Goal: Entertainment & Leisure: Consume media (video, audio)

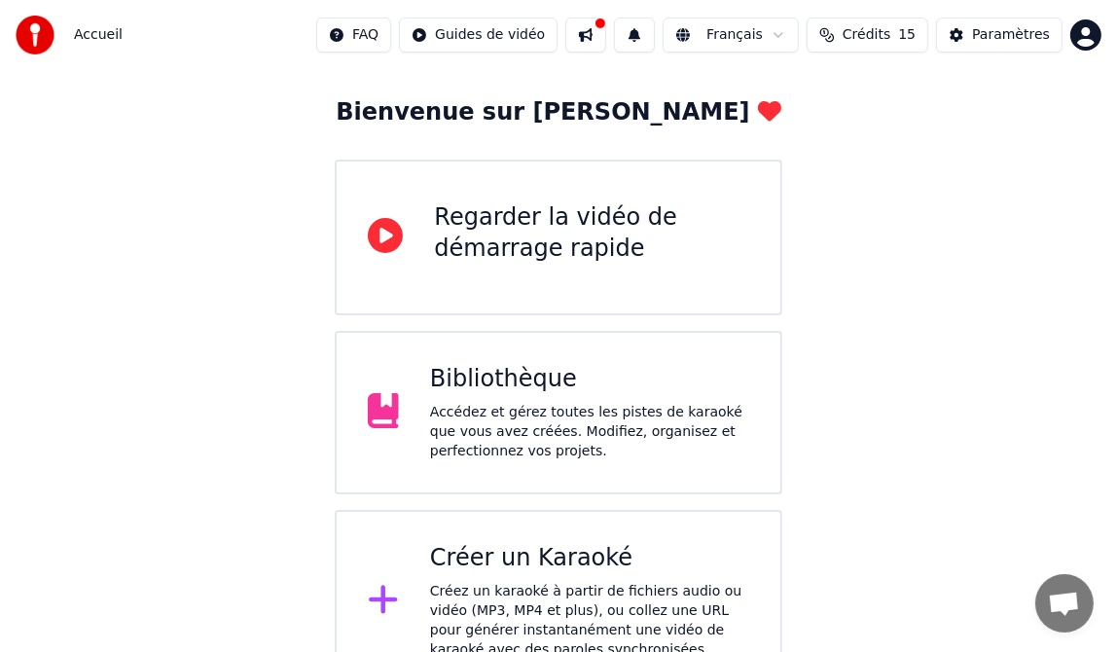
scroll to position [129, 0]
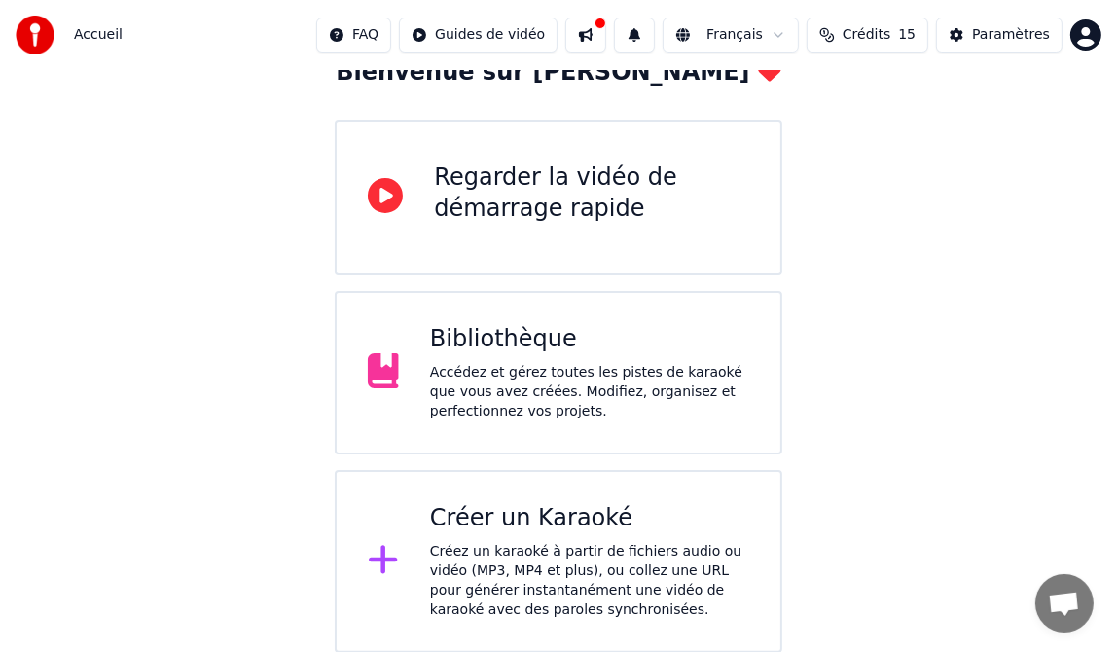
click at [462, 363] on div "Accédez et gérez toutes les pistes de karaoké que vous avez créées. Modifiez, o…" at bounding box center [589, 392] width 319 height 58
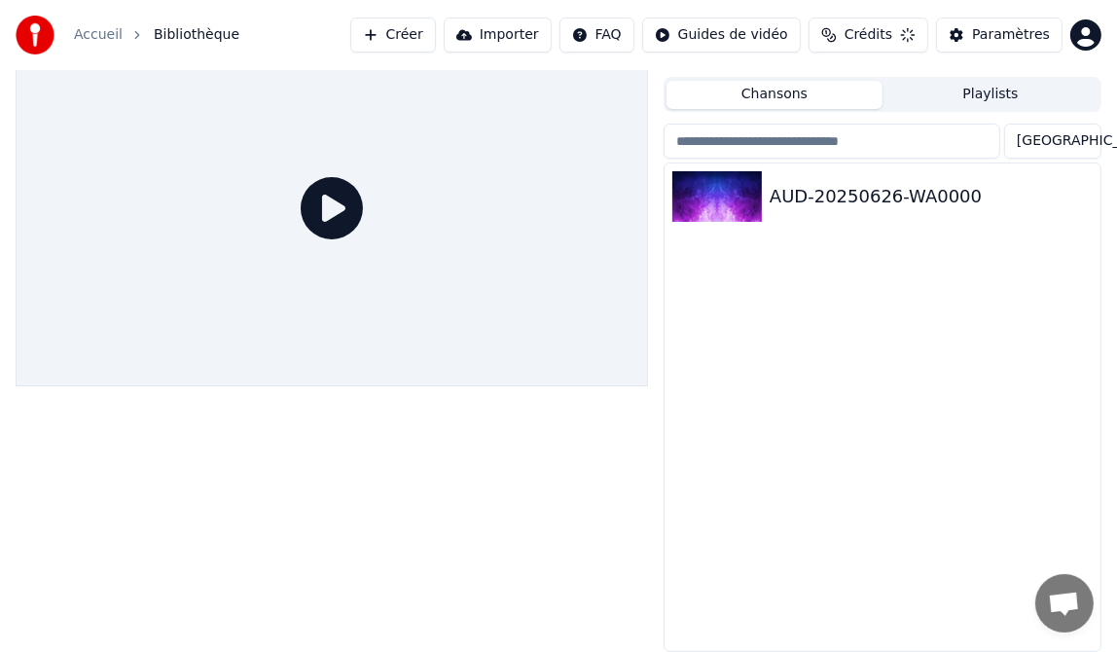
scroll to position [39, 0]
click at [721, 197] on img at bounding box center [718, 197] width 90 height 51
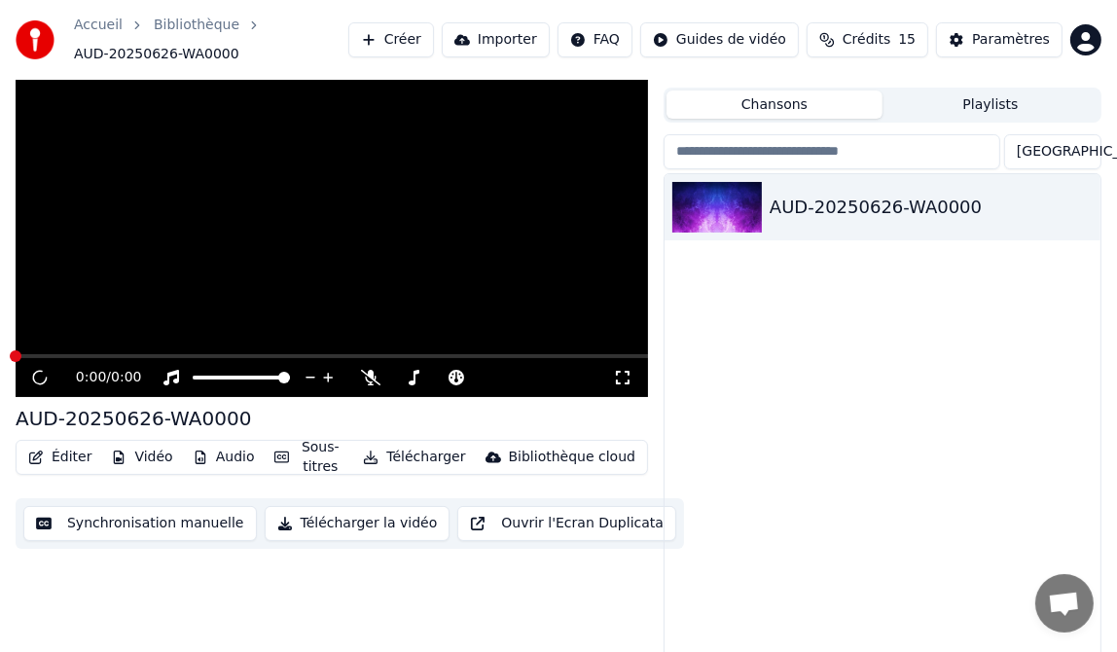
scroll to position [49, 0]
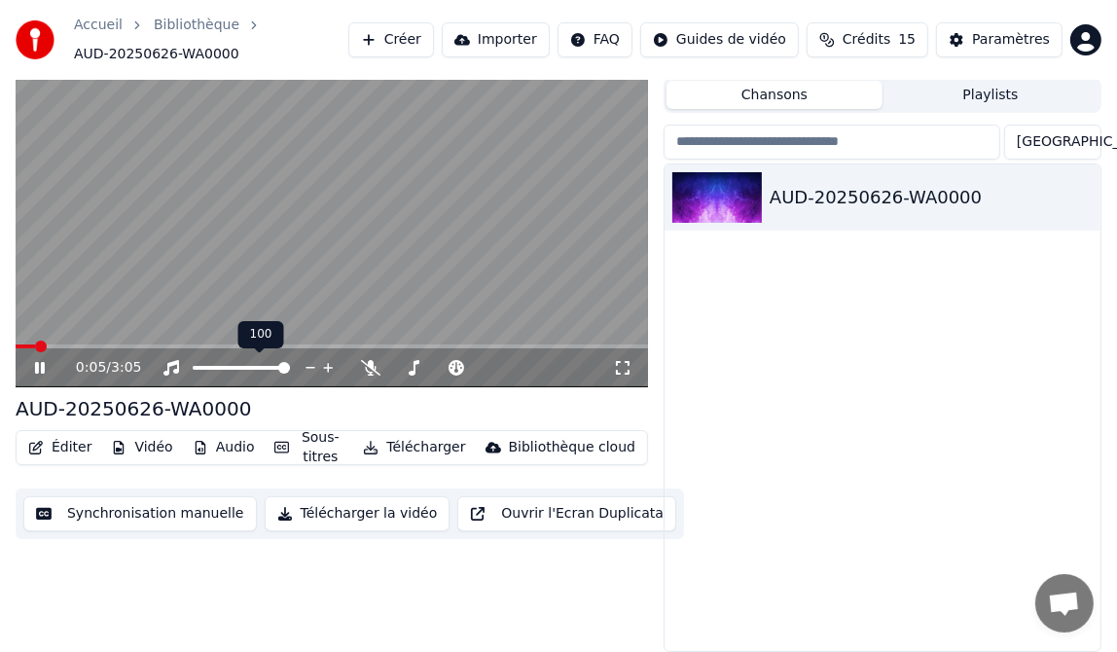
click at [42, 368] on icon at bounding box center [40, 368] width 10 height 12
click at [16, 345] on span at bounding box center [22, 347] width 12 height 12
click at [43, 366] on icon at bounding box center [40, 368] width 12 height 14
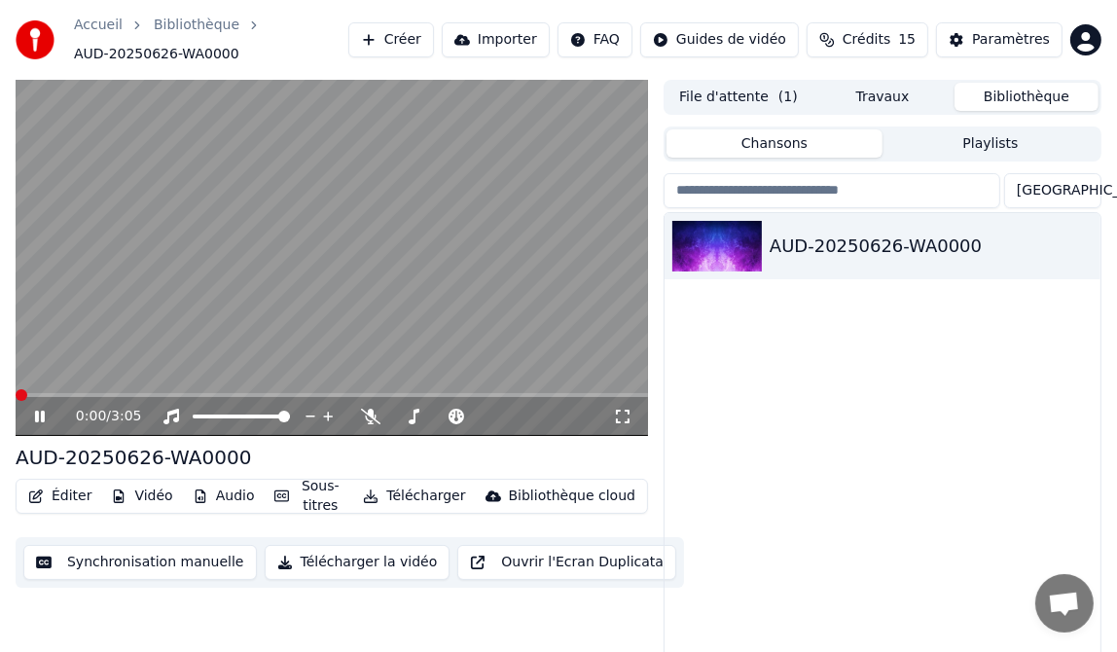
click at [16, 392] on span at bounding box center [22, 395] width 12 height 12
click at [37, 418] on icon at bounding box center [40, 417] width 10 height 12
